Goal: Contribute content

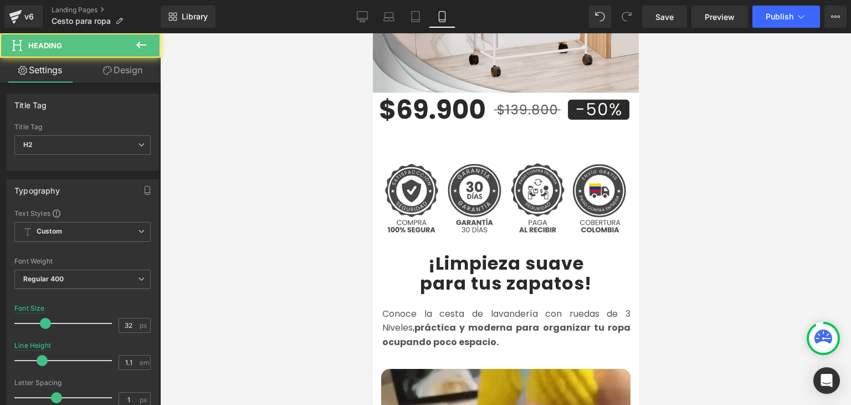
click at [431, 251] on b "¡Limpieza suave" at bounding box center [506, 263] width 156 height 25
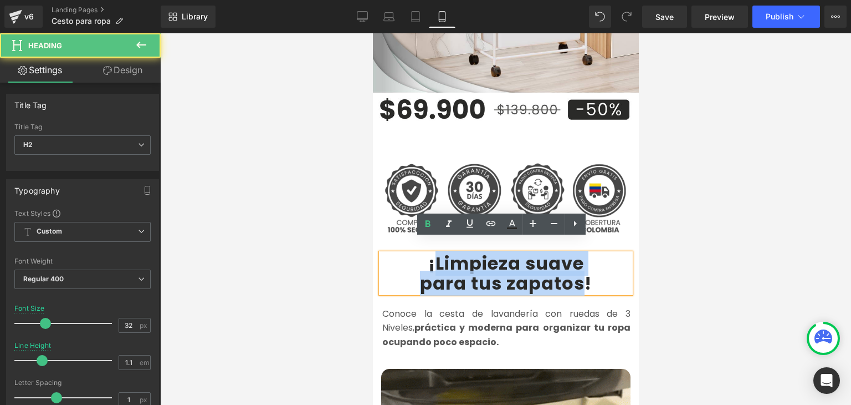
drag, startPoint x: 431, startPoint y: 249, endPoint x: 578, endPoint y: 264, distance: 148.2
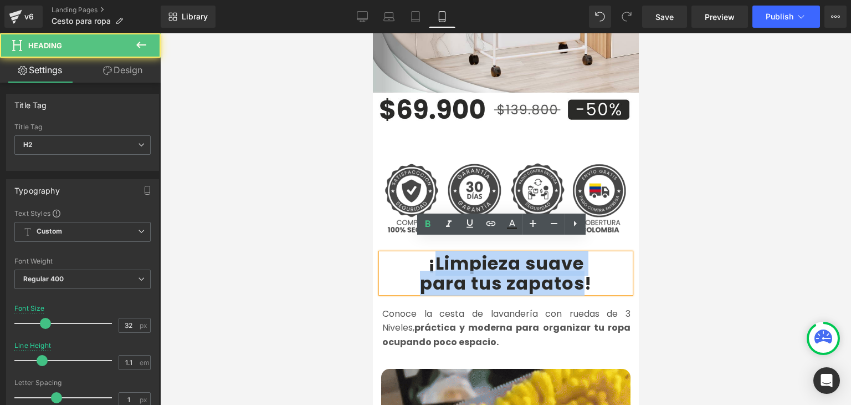
click at [578, 264] on div "¡Limpieza suave para tus zapatos !" at bounding box center [505, 272] width 249 height 39
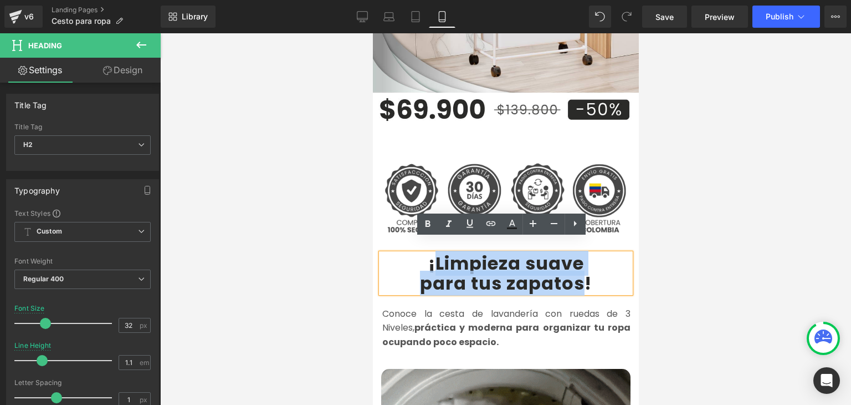
paste div
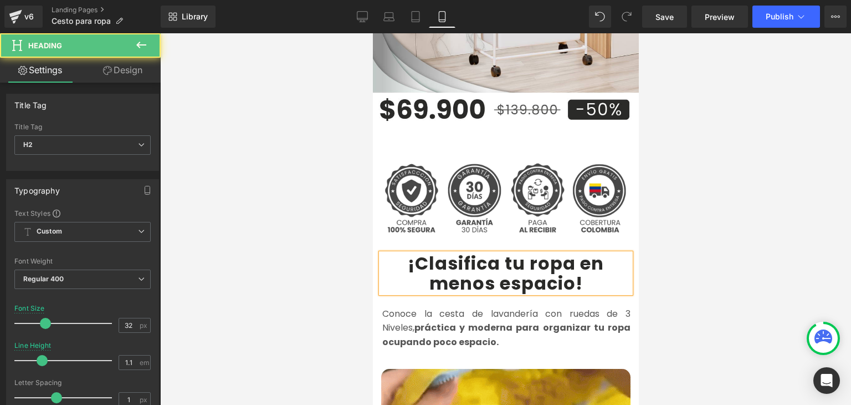
click at [575, 251] on b "¡Clasifica tu ropa en menos espacio" at bounding box center [505, 273] width 196 height 44
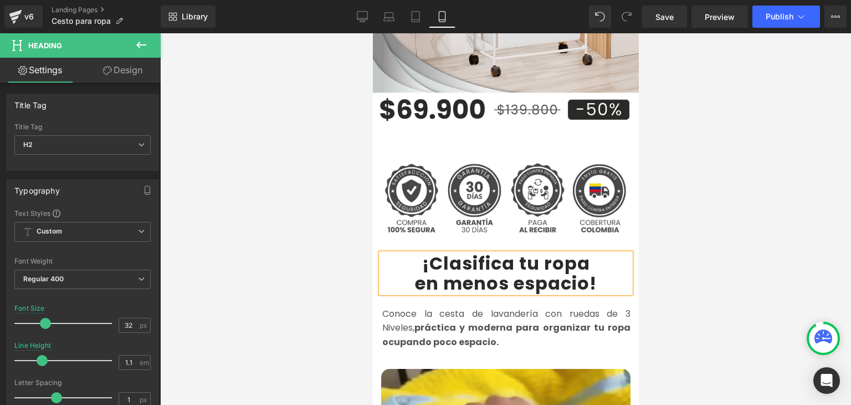
click at [700, 222] on div at bounding box center [505, 218] width 691 height 371
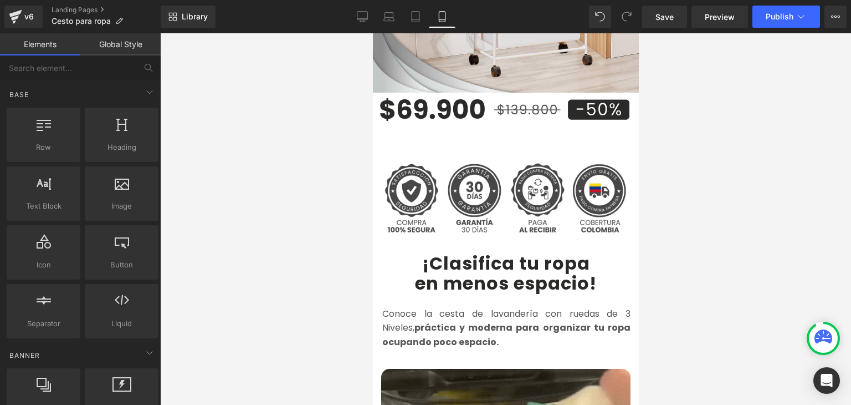
click at [780, 5] on div "Library Mobile Desktop Laptop Tablet Mobile Save Preview Publish Scheduled View…" at bounding box center [506, 16] width 691 height 33
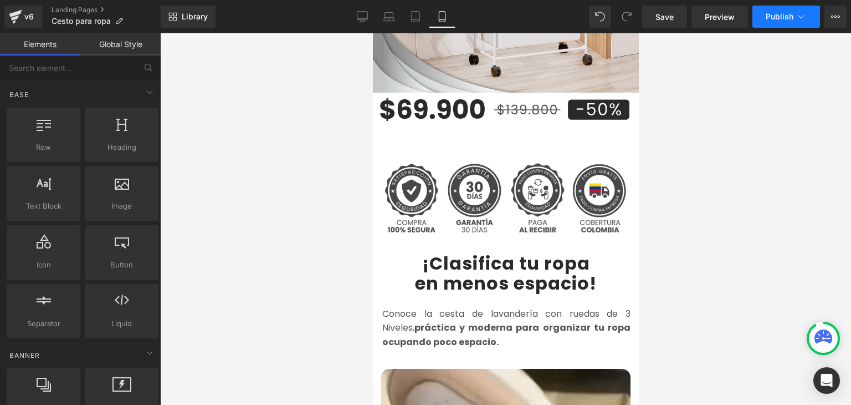
click at [775, 18] on span "Publish" at bounding box center [780, 16] width 28 height 9
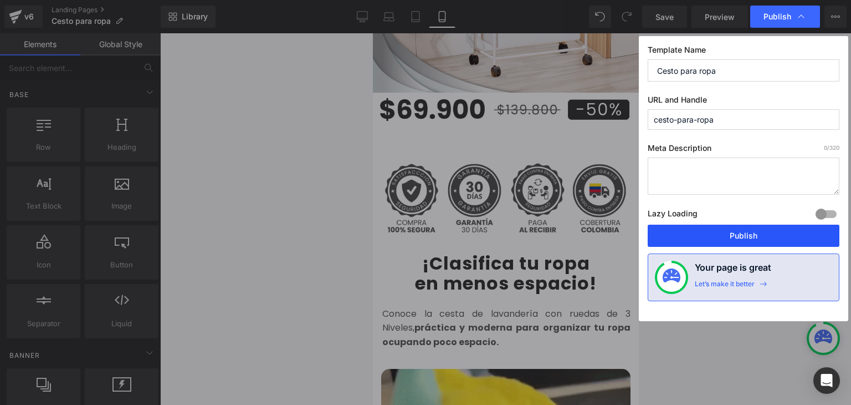
click at [727, 244] on button "Publish" at bounding box center [744, 235] width 192 height 22
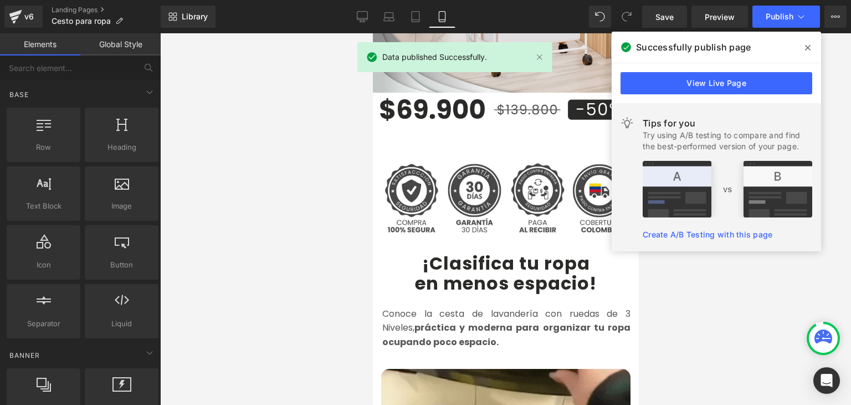
click at [807, 48] on icon at bounding box center [808, 48] width 6 height 6
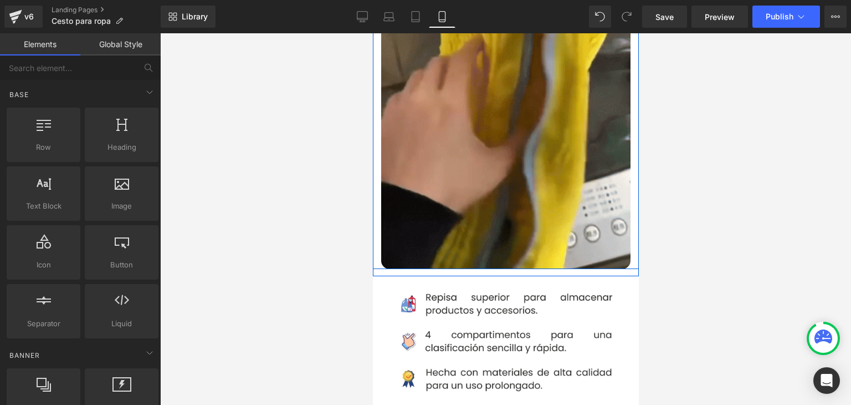
scroll to position [831, 0]
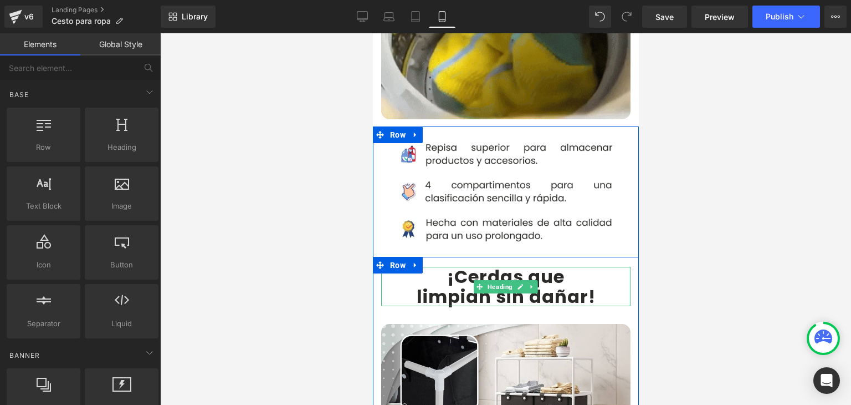
click at [448, 264] on b "¡Cerdas que" at bounding box center [505, 276] width 117 height 25
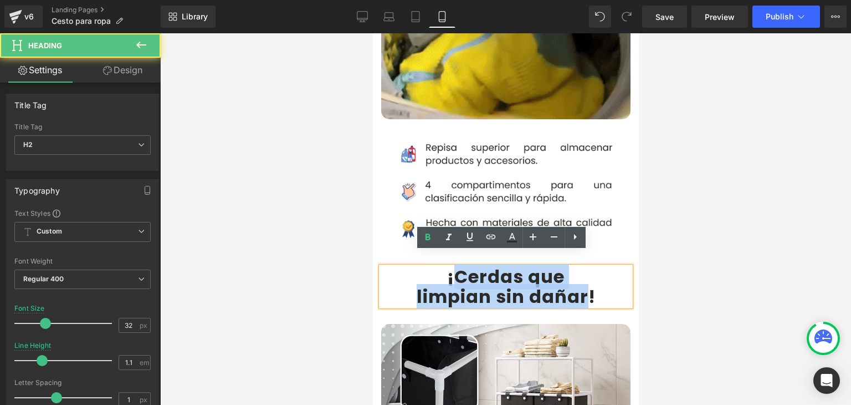
drag, startPoint x: 449, startPoint y: 261, endPoint x: 584, endPoint y: 277, distance: 135.6
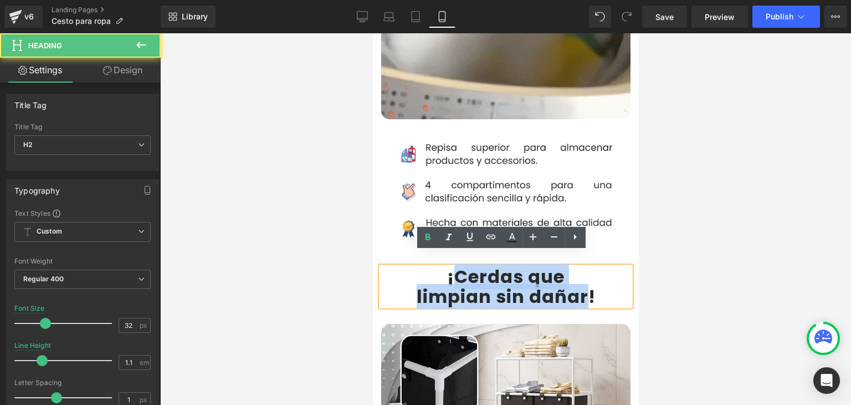
click at [584, 277] on div "¡Cerdas que limpian sin dañar !" at bounding box center [505, 286] width 249 height 39
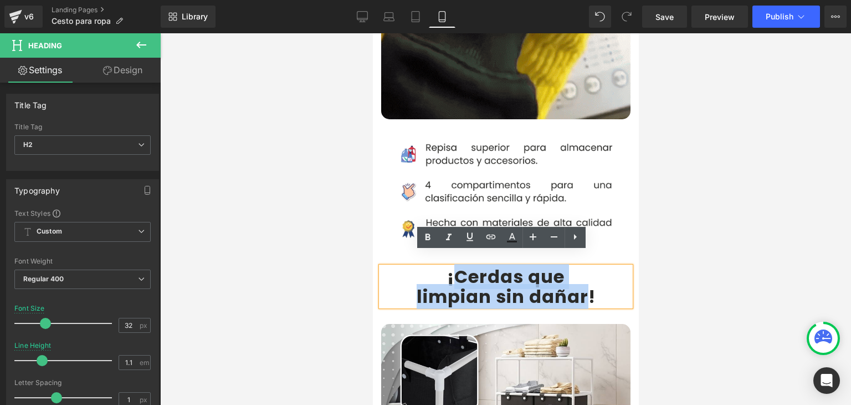
paste div
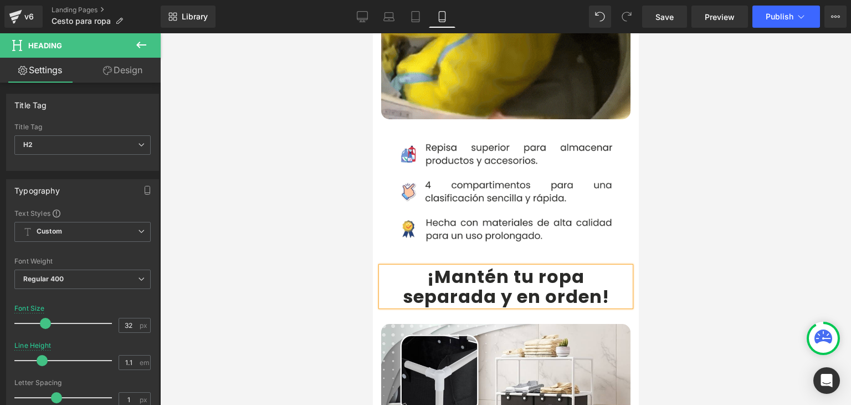
click at [739, 247] on div at bounding box center [505, 218] width 691 height 371
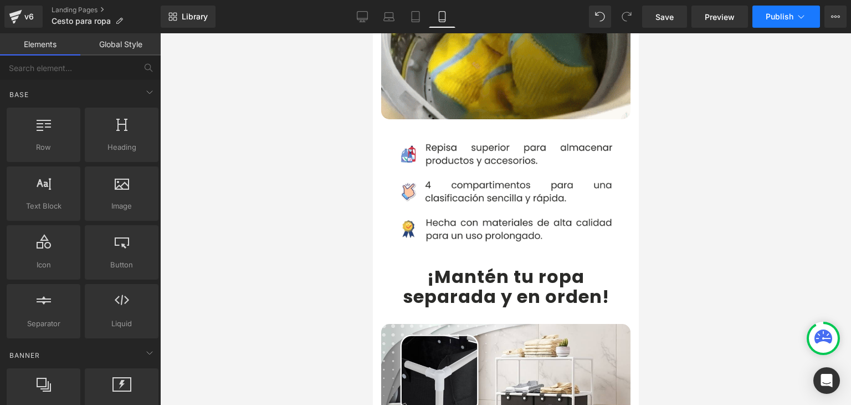
click at [774, 18] on span "Publish" at bounding box center [780, 16] width 28 height 9
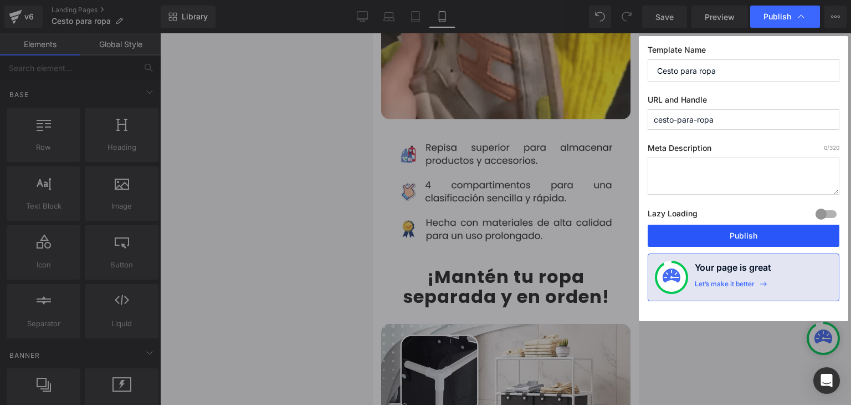
click at [690, 238] on button "Publish" at bounding box center [744, 235] width 192 height 22
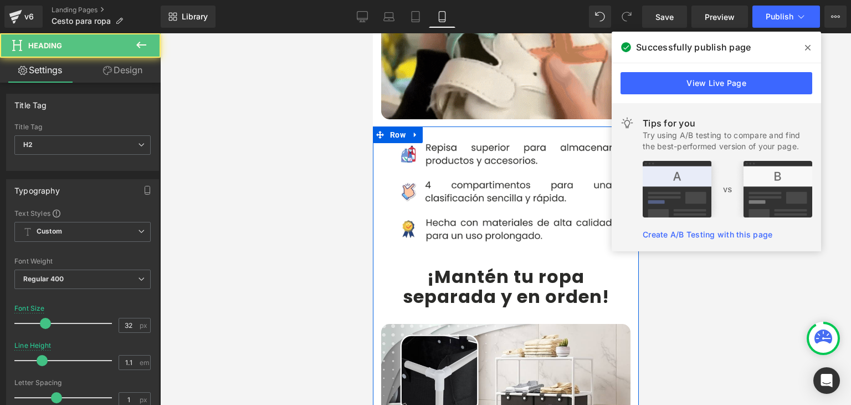
click at [442, 264] on b "¡Mantén tu ropa separada y en orden" at bounding box center [502, 286] width 200 height 44
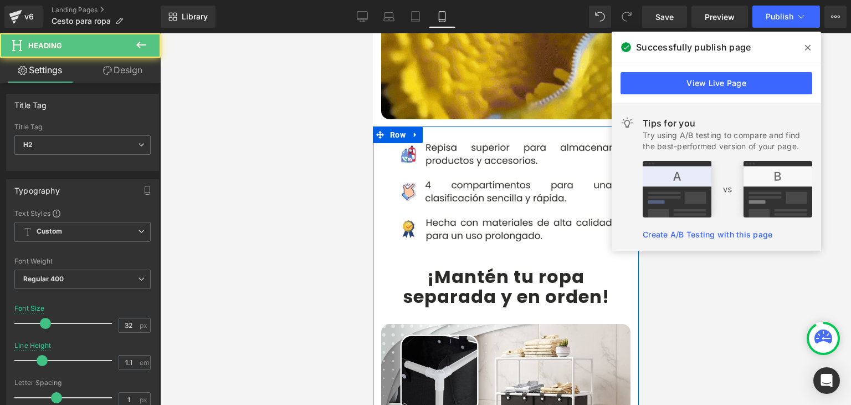
click at [435, 264] on b "¡Mantén tu ropa separada y en orden" at bounding box center [502, 286] width 200 height 44
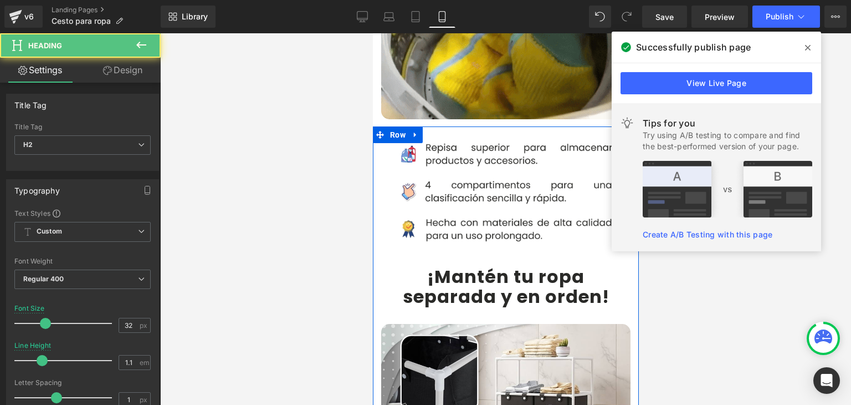
click at [433, 264] on b "¡Mantén tu ropa separada y en orden" at bounding box center [502, 286] width 200 height 44
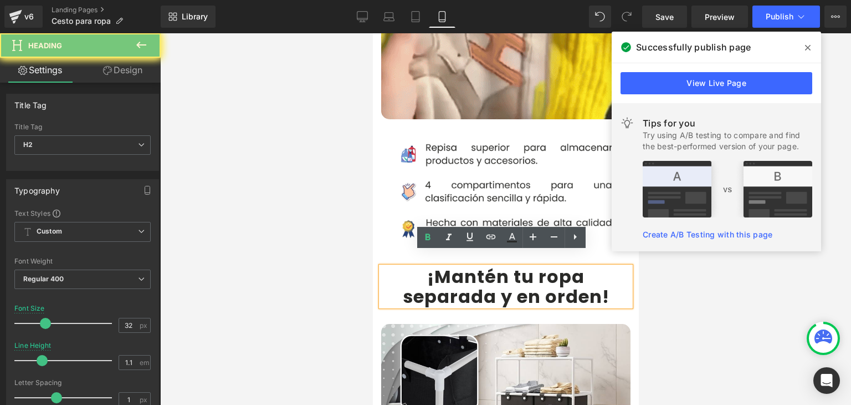
drag, startPoint x: 432, startPoint y: 264, endPoint x: 593, endPoint y: 277, distance: 161.3
click at [593, 277] on b "¡Mantén tu ropa separada y en orden" at bounding box center [502, 286] width 200 height 44
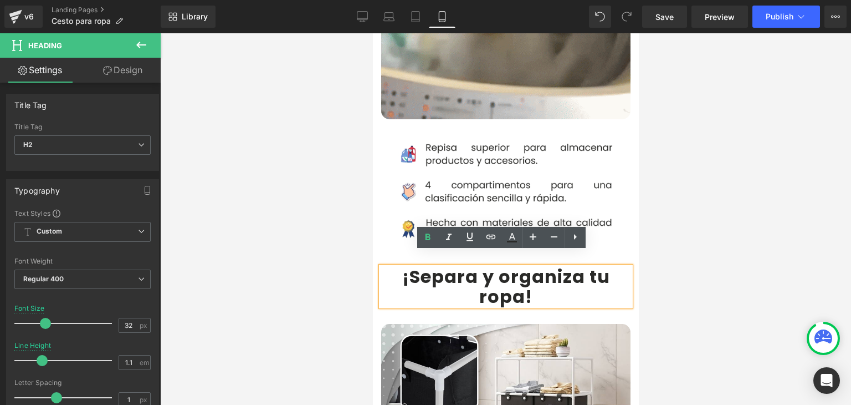
click at [583, 264] on b "¡Separa y organiza tu ropa" at bounding box center [506, 286] width 208 height 44
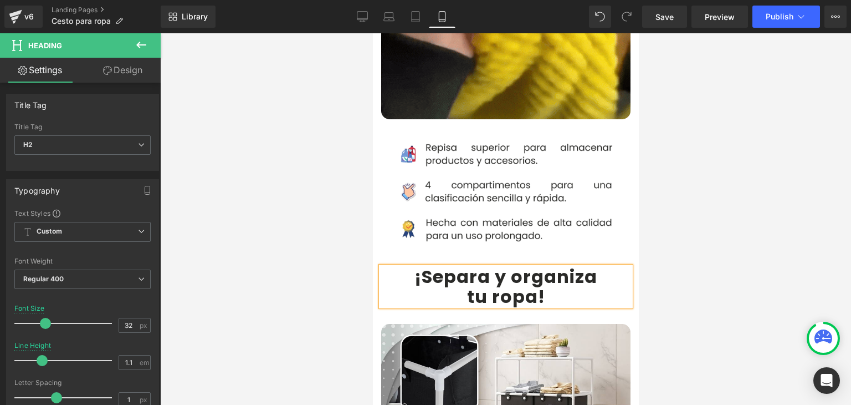
click at [710, 241] on div at bounding box center [505, 218] width 691 height 371
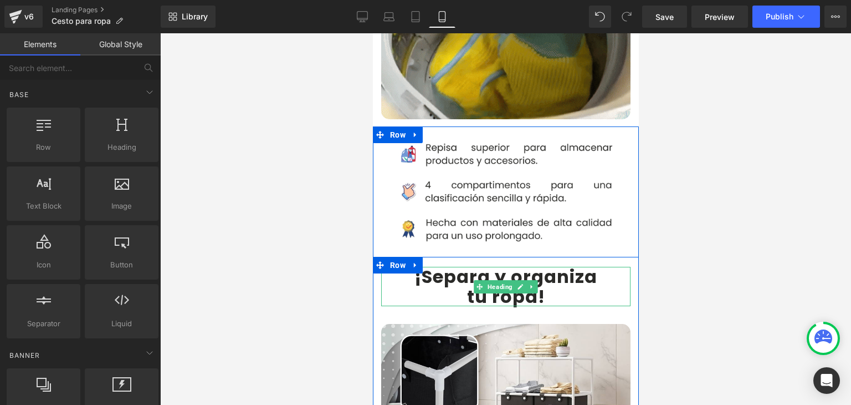
click at [507, 264] on b "¡Separa y organiza" at bounding box center [505, 276] width 183 height 25
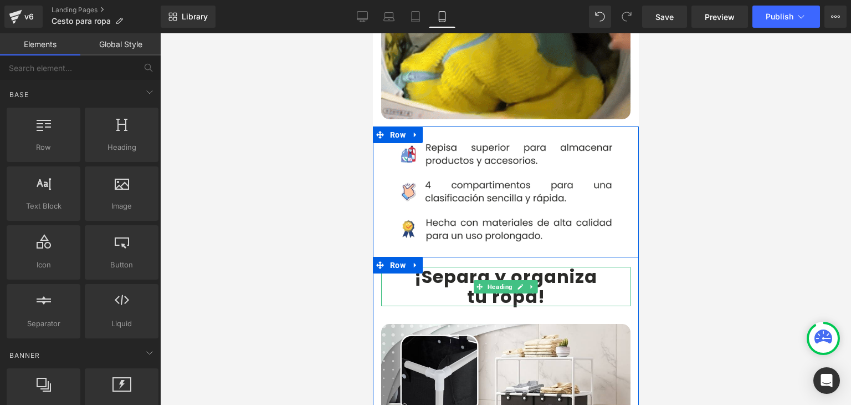
click at [509, 264] on b "¡Separa y organiza" at bounding box center [505, 276] width 183 height 25
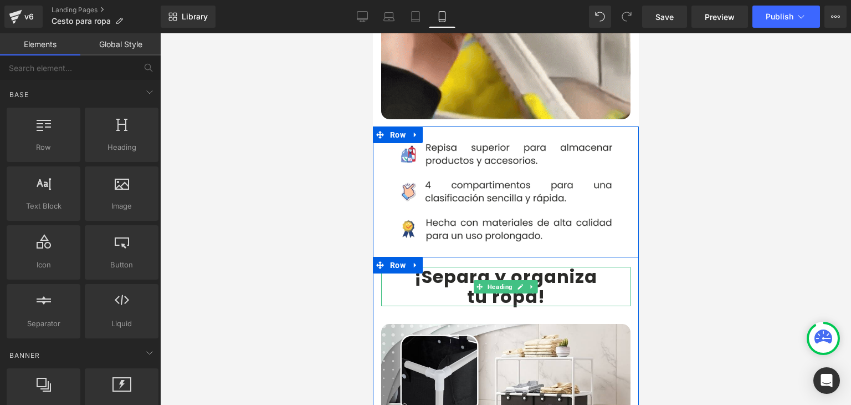
click at [507, 264] on b "¡Separa y organiza" at bounding box center [505, 276] width 183 height 25
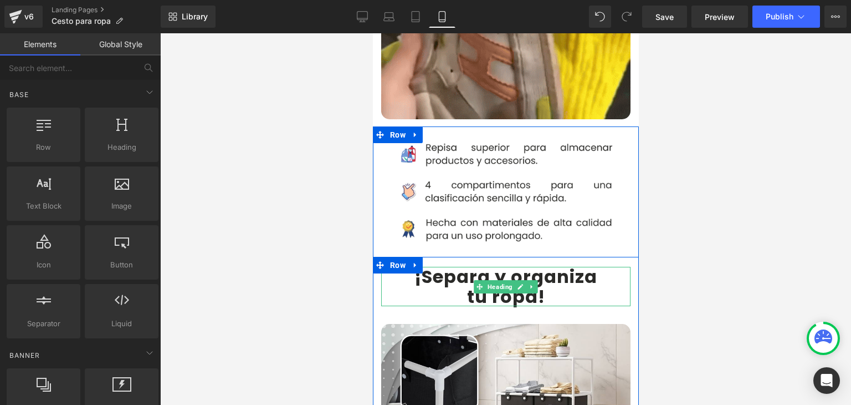
click at [539, 264] on b "¡Separa y organiza" at bounding box center [505, 276] width 183 height 25
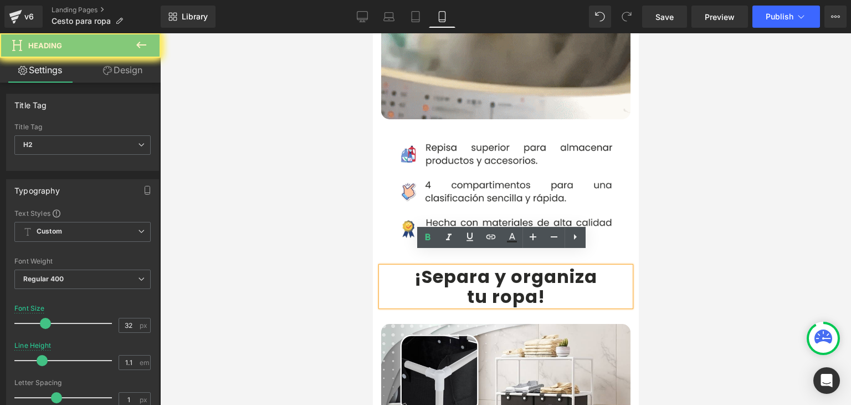
click at [506, 264] on b "¡Separa y organiza" at bounding box center [505, 276] width 183 height 25
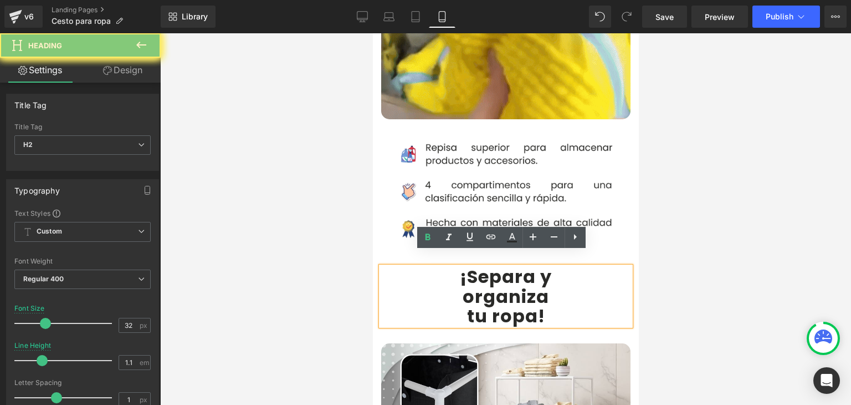
click at [467, 303] on b "tu ropa" at bounding box center [502, 315] width 71 height 25
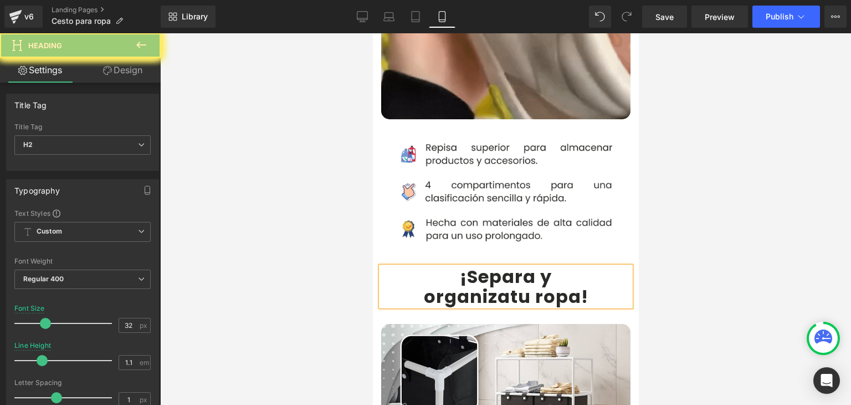
click at [423, 284] on b "organiza" at bounding box center [466, 296] width 86 height 25
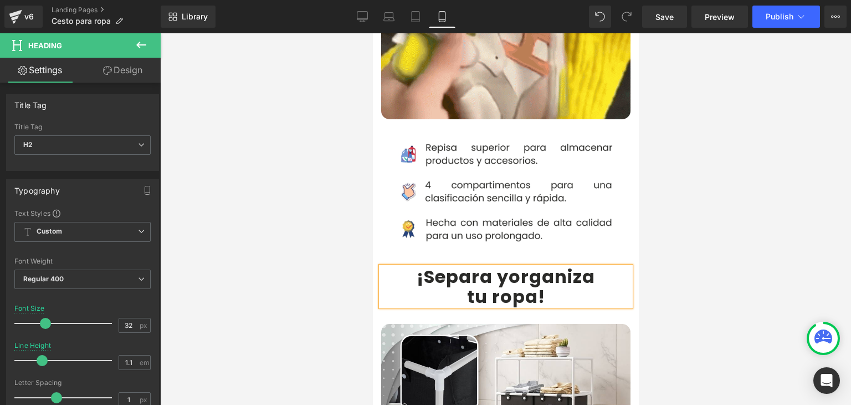
click at [756, 182] on div at bounding box center [505, 218] width 691 height 371
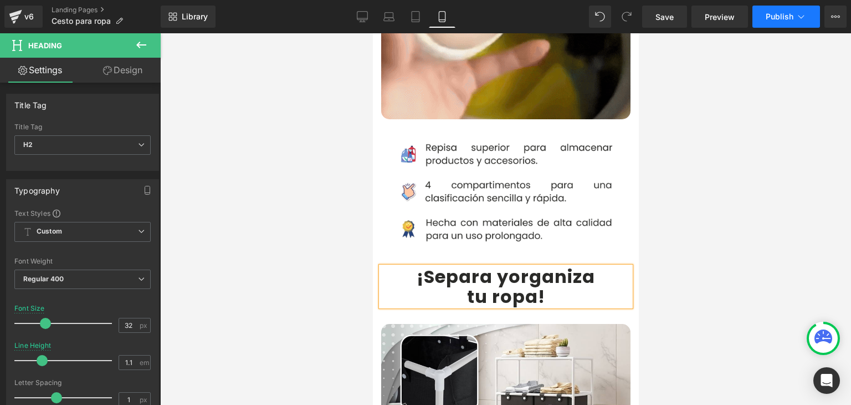
click at [786, 13] on span "Publish" at bounding box center [780, 16] width 28 height 9
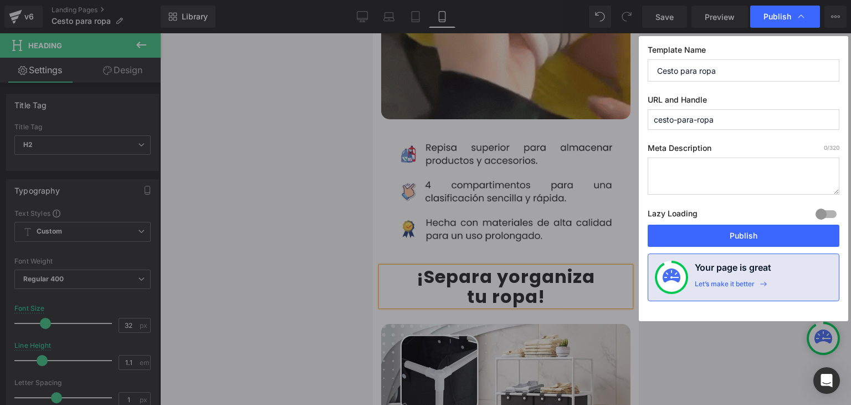
click at [748, 232] on button "Publish" at bounding box center [744, 235] width 192 height 22
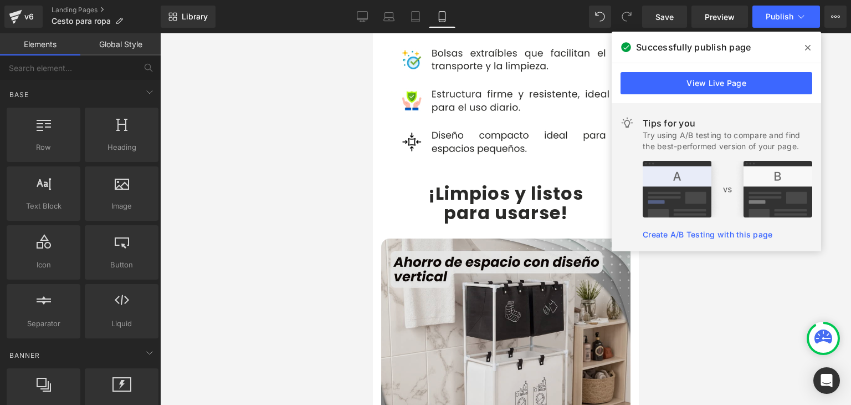
scroll to position [2217, 0]
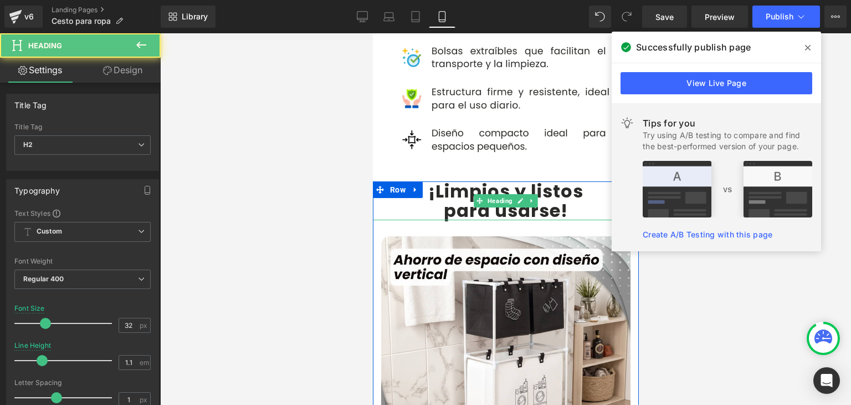
click at [436, 178] on b "¡Limpios y listos" at bounding box center [505, 190] width 155 height 25
click at [433, 178] on b "¡Limpios y listos" at bounding box center [505, 190] width 155 height 25
click at [431, 178] on b "¡Limpios y listos" at bounding box center [505, 190] width 155 height 25
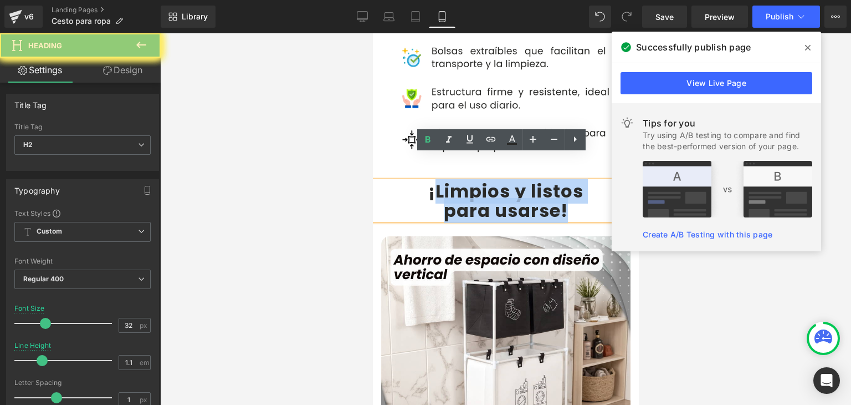
drag, startPoint x: 431, startPoint y: 165, endPoint x: 553, endPoint y: 186, distance: 123.7
click at [553, 186] on div "¡Limpios y listos para usarse !" at bounding box center [505, 200] width 266 height 39
paste div
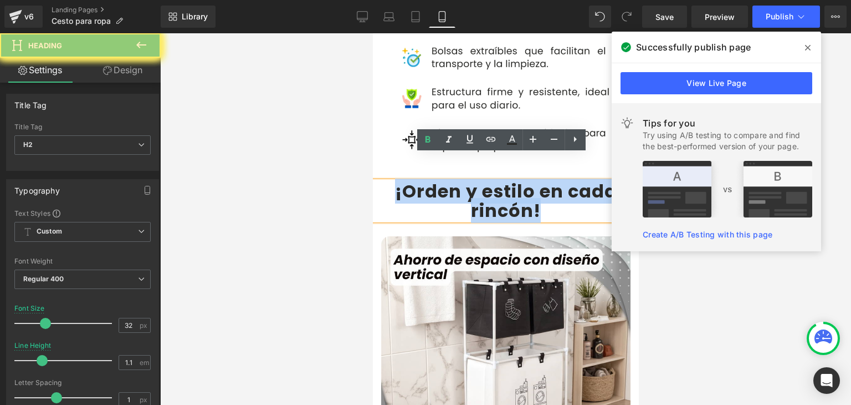
click at [540, 178] on b "¡Orden y estilo en cada rincón" at bounding box center [506, 200] width 222 height 44
click at [537, 178] on b "¡Orden y estilo en cada rincón" at bounding box center [506, 200] width 222 height 44
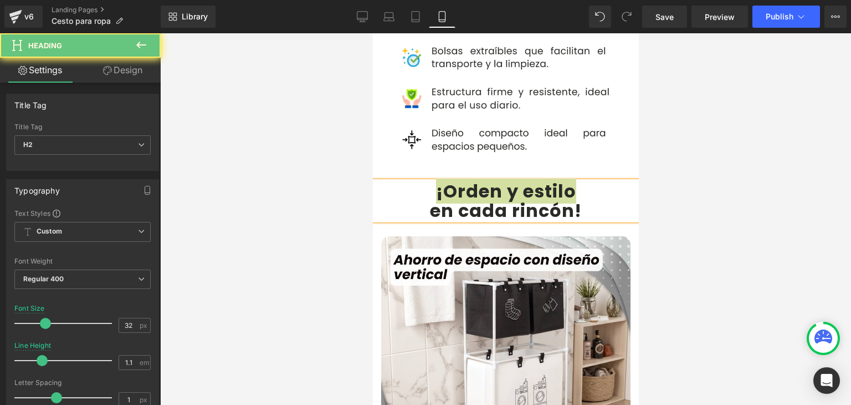
click at [710, 156] on div at bounding box center [505, 218] width 691 height 371
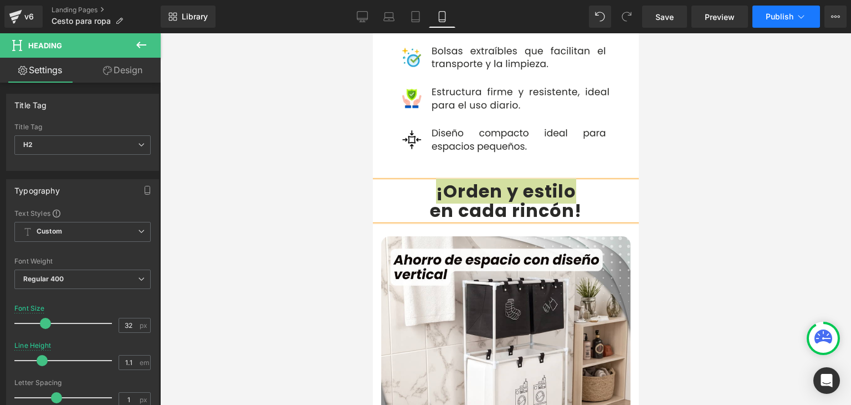
click at [786, 20] on span "Publish" at bounding box center [780, 16] width 28 height 9
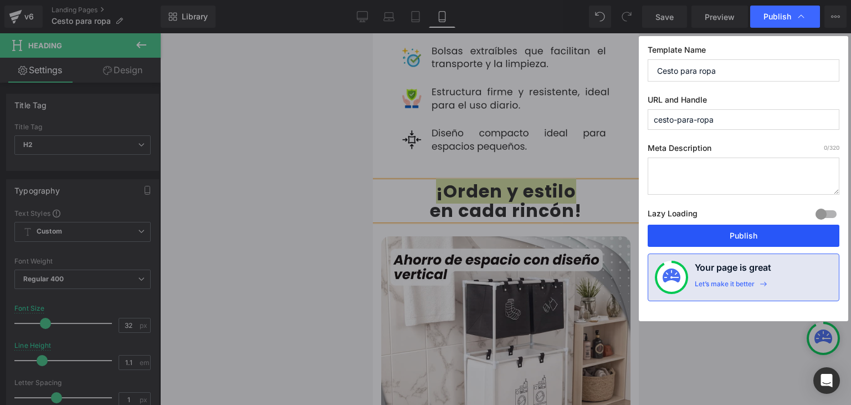
click at [735, 238] on button "Publish" at bounding box center [744, 235] width 192 height 22
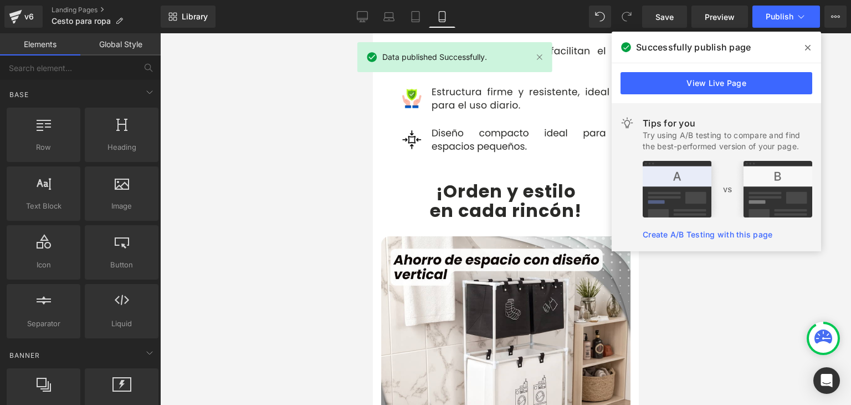
click at [807, 47] on icon at bounding box center [808, 48] width 6 height 6
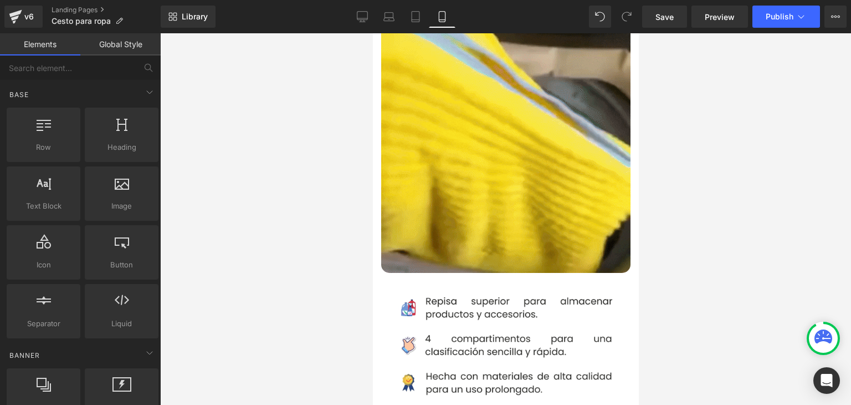
scroll to position [665, 0]
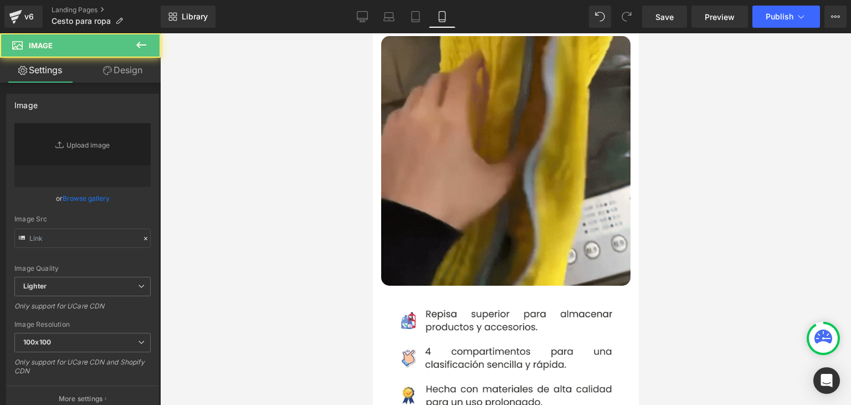
click at [472, 125] on img at bounding box center [505, 160] width 249 height 249
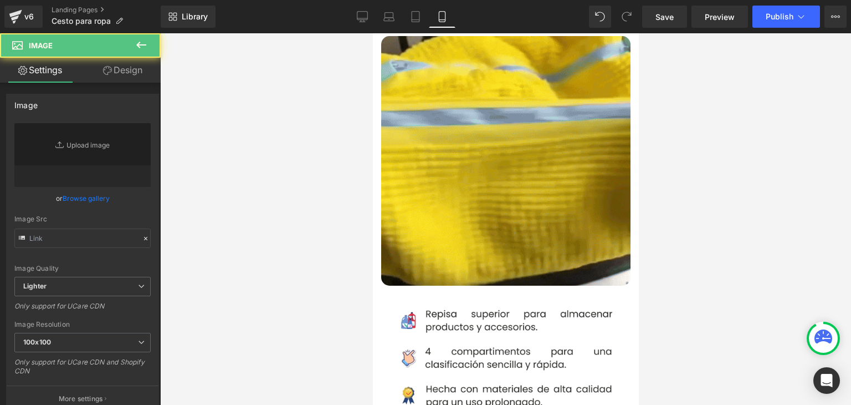
click at [494, 154] on span "Image" at bounding box center [505, 160] width 23 height 13
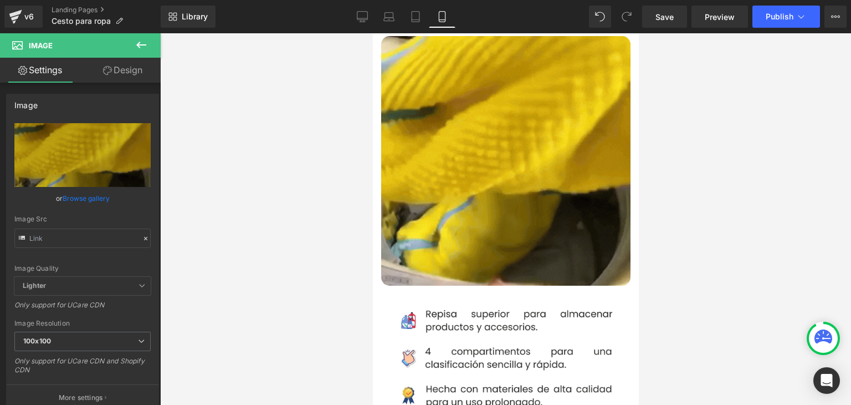
type input "[URL][DOMAIN_NAME]"
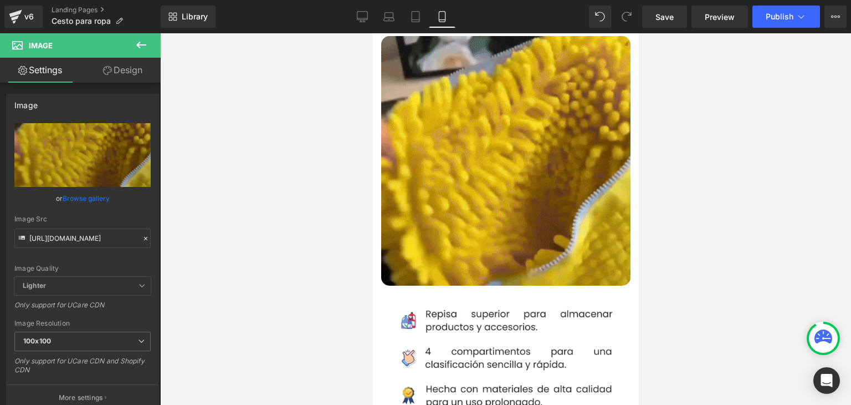
scroll to position [610, 0]
